Goal: Navigation & Orientation: Find specific page/section

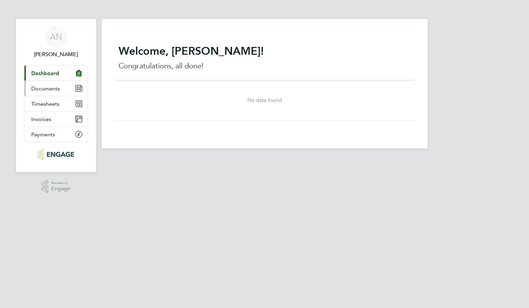
click at [81, 90] on icon "Main navigation" at bounding box center [79, 88] width 6 height 6
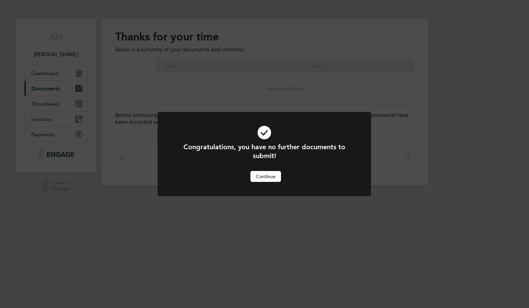
click at [259, 181] on button "Continue" at bounding box center [266, 176] width 31 height 11
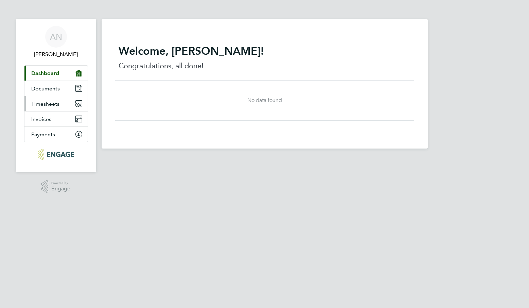
click at [51, 99] on link "Timesheets" at bounding box center [55, 103] width 63 height 15
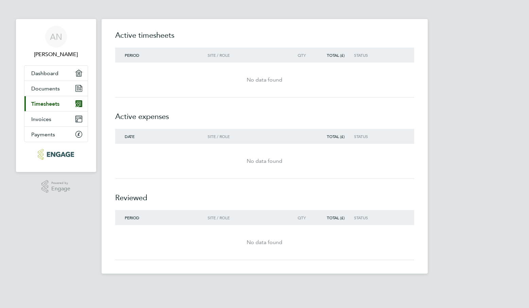
click at [219, 55] on div "Site / Role" at bounding box center [247, 55] width 78 height 5
click at [217, 56] on div "Site / Role" at bounding box center [247, 55] width 78 height 5
click at [336, 55] on div "Total (£)" at bounding box center [334, 55] width 39 height 5
click at [133, 56] on span "Period" at bounding box center [132, 54] width 15 height 5
click at [268, 82] on div "No data found" at bounding box center [264, 80] width 299 height 8
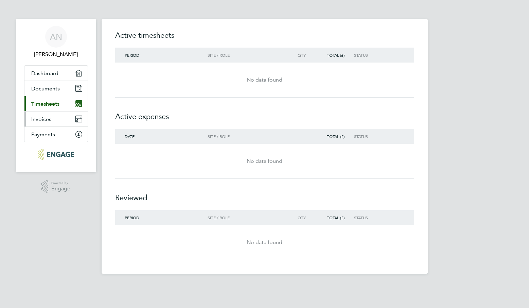
click at [58, 120] on link "Invoices" at bounding box center [55, 119] width 63 height 15
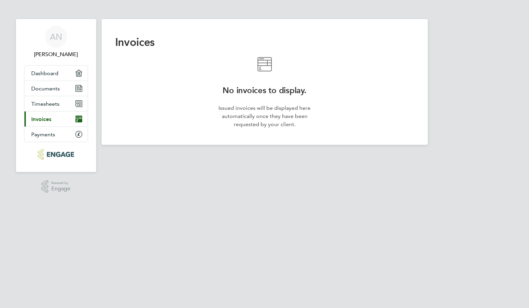
click at [50, 144] on app-nav-logo "Main navigation" at bounding box center [56, 154] width 64 height 24
click at [46, 87] on span "Documents" at bounding box center [45, 88] width 29 height 6
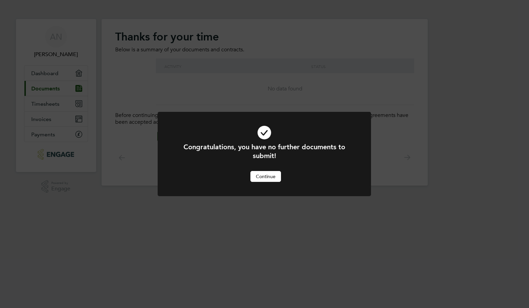
click at [263, 177] on button "Continue" at bounding box center [266, 176] width 31 height 11
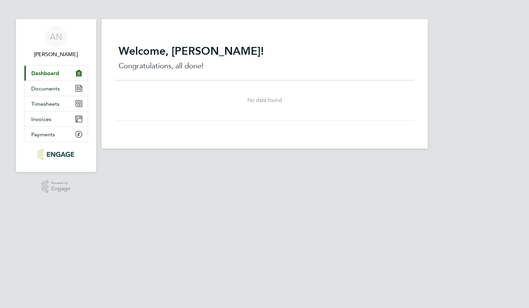
click at [54, 72] on span "Dashboard" at bounding box center [45, 73] width 28 height 6
click at [51, 91] on span "Documents" at bounding box center [45, 88] width 29 height 6
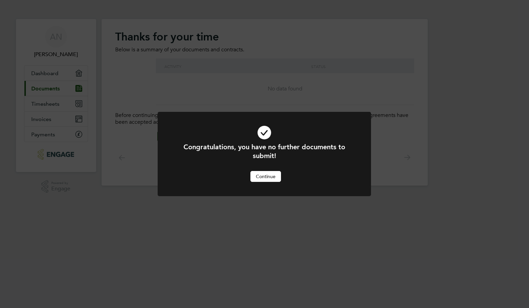
click at [264, 183] on div at bounding box center [265, 154] width 214 height 84
click at [259, 178] on button "Continue" at bounding box center [266, 176] width 31 height 11
